Goal: Navigation & Orientation: Find specific page/section

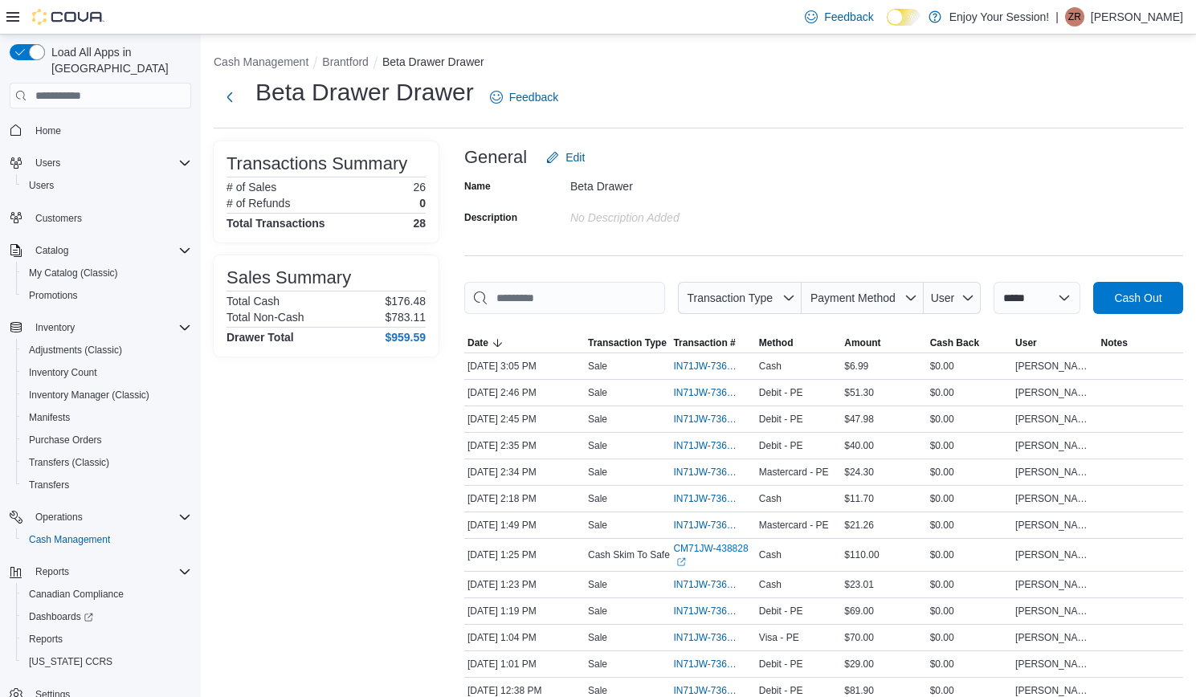
click at [1163, 12] on p "[PERSON_NAME]" at bounding box center [1137, 16] width 92 height 19
click at [1078, 153] on span "Sign Out" at bounding box center [1079, 156] width 43 height 16
